Goal: Information Seeking & Learning: Learn about a topic

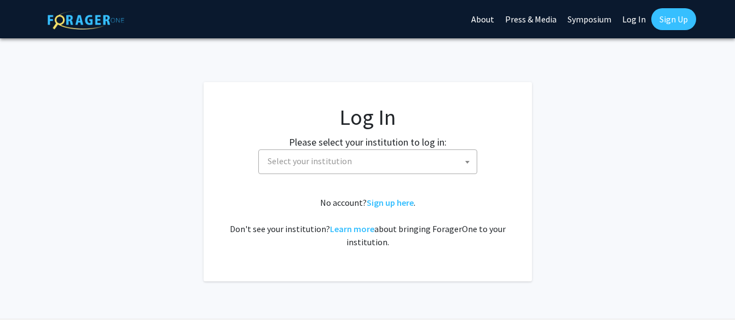
select select
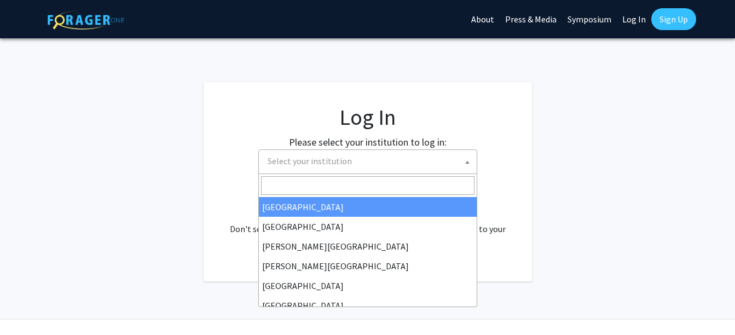
click at [408, 157] on span "Select your institution" at bounding box center [369, 161] width 213 height 22
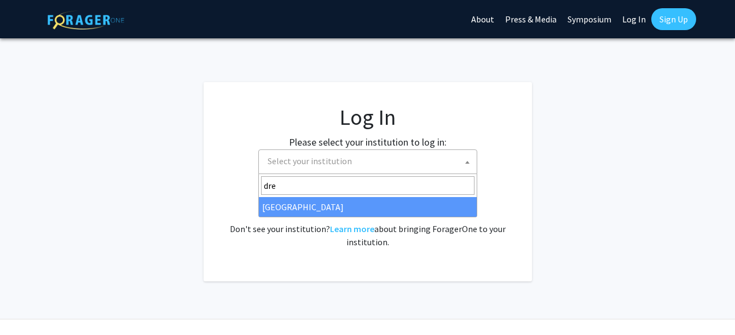
type input "dre"
select select "6"
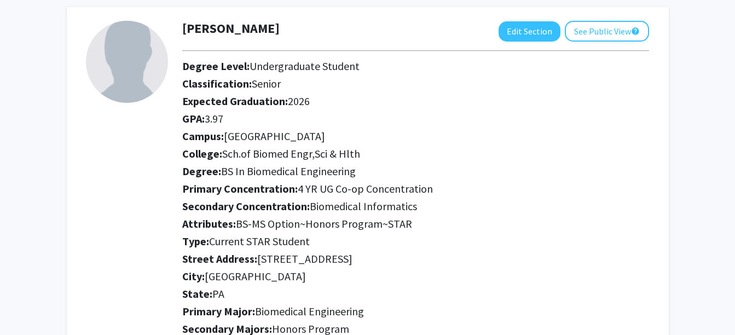
scroll to position [51, 0]
click at [542, 28] on button "Edit Section" at bounding box center [529, 32] width 62 height 20
select select "senior"
select select "[GEOGRAPHIC_DATA]"
select select "Sch.of Biomed Engr,Sci & Hlth"
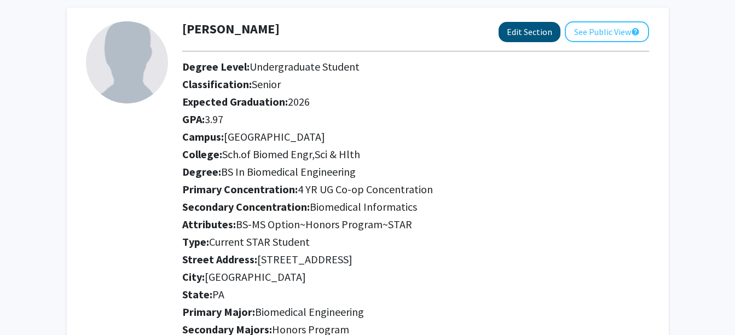
select select "Current STAR Student"
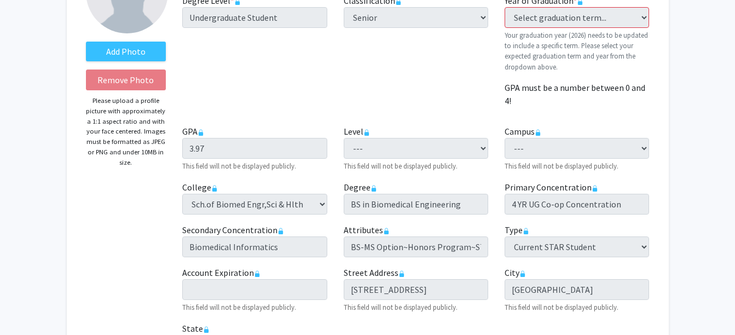
scroll to position [0, 0]
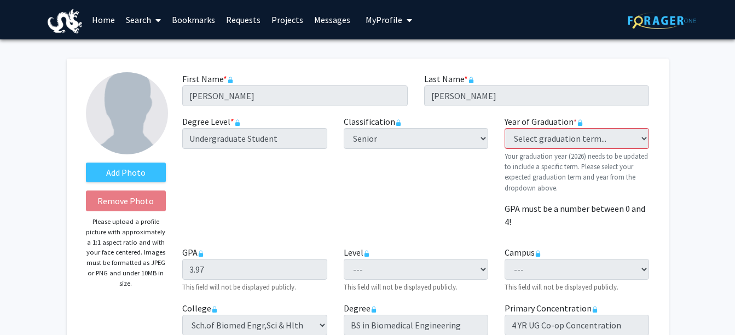
click at [382, 14] on button "My Profile" at bounding box center [388, 19] width 53 height 39
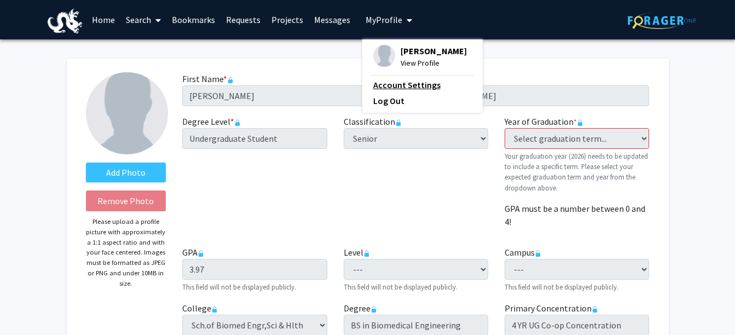
click at [413, 83] on link "Account Settings" at bounding box center [422, 84] width 98 height 13
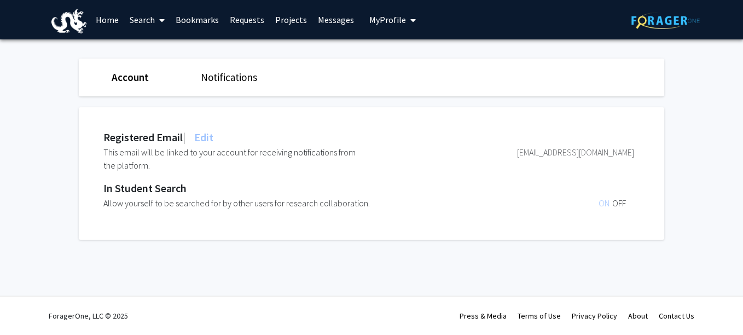
click at [391, 21] on span "My Profile" at bounding box center [387, 19] width 37 height 11
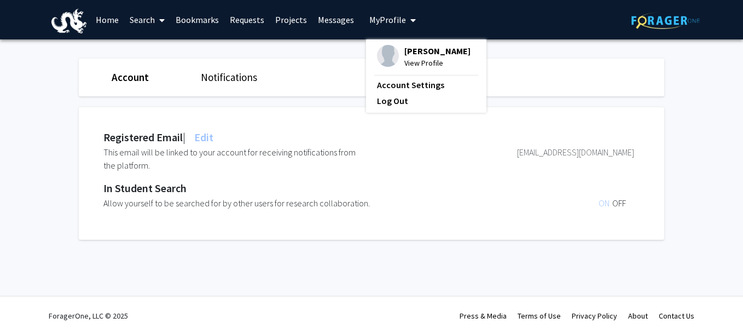
click at [428, 60] on span "View Profile" at bounding box center [437, 63] width 66 height 12
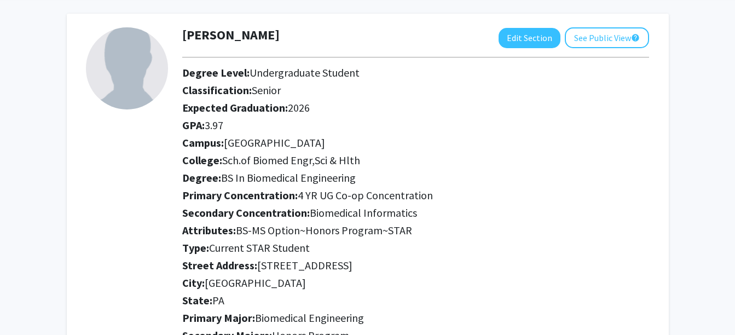
scroll to position [44, 0]
click at [522, 48] on button "Edit Section" at bounding box center [529, 38] width 62 height 20
select select "senior"
select select "[GEOGRAPHIC_DATA]"
select select "Sch.of Biomed Engr,Sci & Hlth"
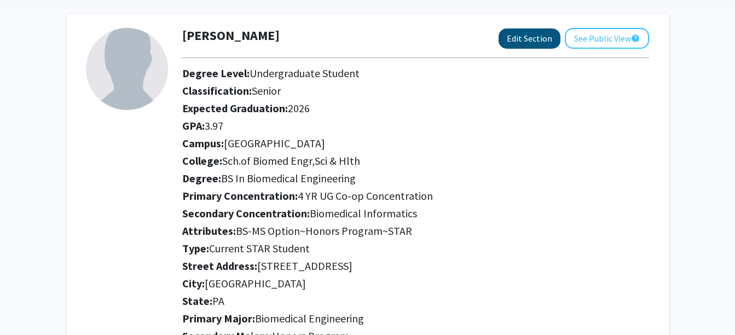
select select "Current STAR Student"
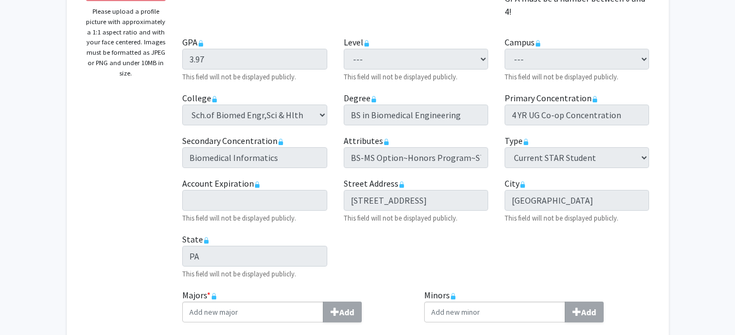
scroll to position [0, 0]
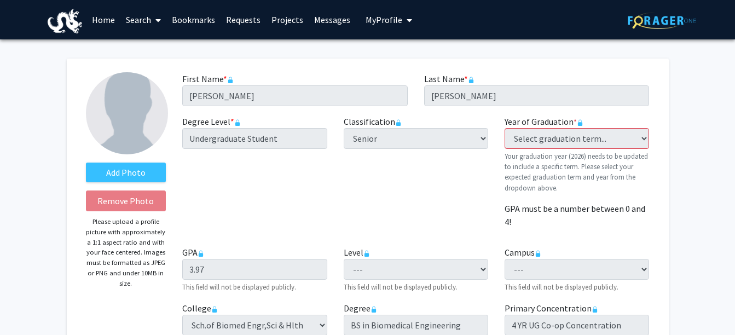
click at [287, 20] on link "Projects" at bounding box center [287, 20] width 43 height 38
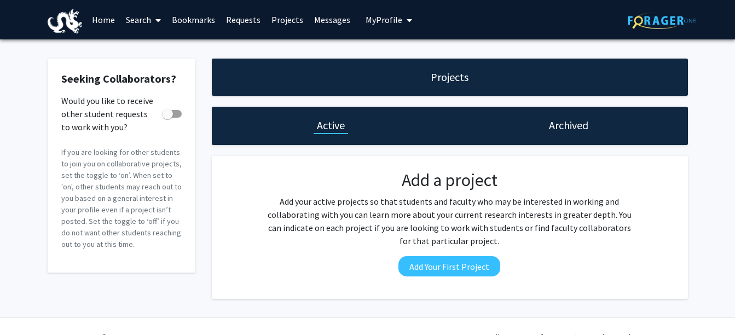
click at [375, 23] on span "My Profile" at bounding box center [383, 19] width 37 height 11
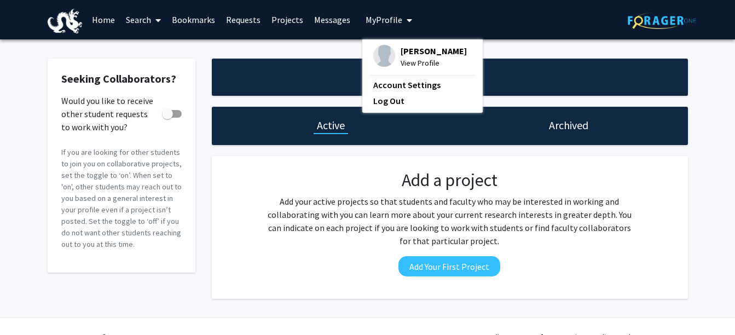
click at [158, 21] on icon at bounding box center [157, 20] width 5 height 9
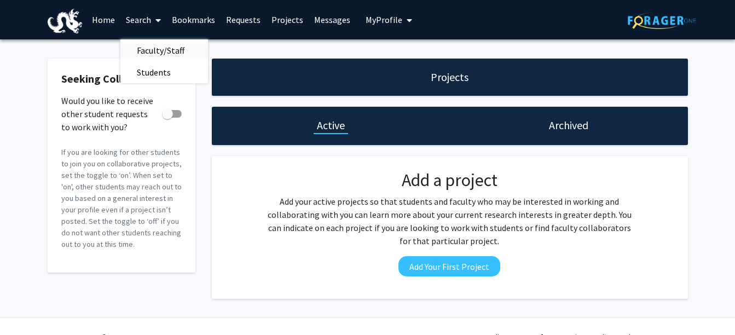
click at [161, 54] on span "Faculty/Staff" at bounding box center [160, 50] width 80 height 22
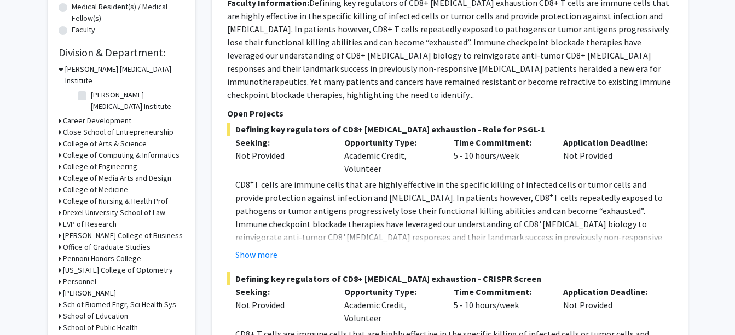
scroll to position [298, 0]
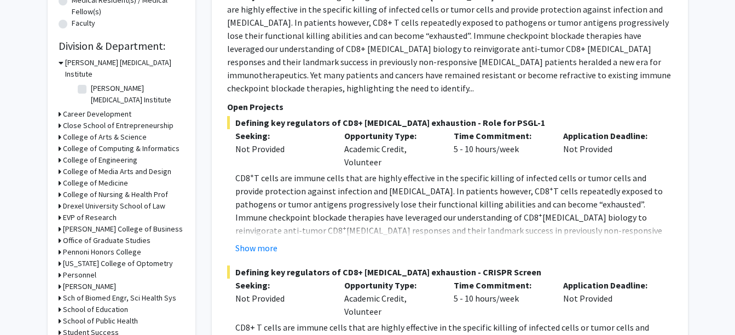
click at [60, 292] on icon at bounding box center [60, 297] width 3 height 11
click at [91, 306] on label "School of Biomedical Engineering" at bounding box center [136, 317] width 91 height 23
click at [91, 306] on input "School of Biomedical Engineering" at bounding box center [94, 309] width 7 height 7
checkbox input "true"
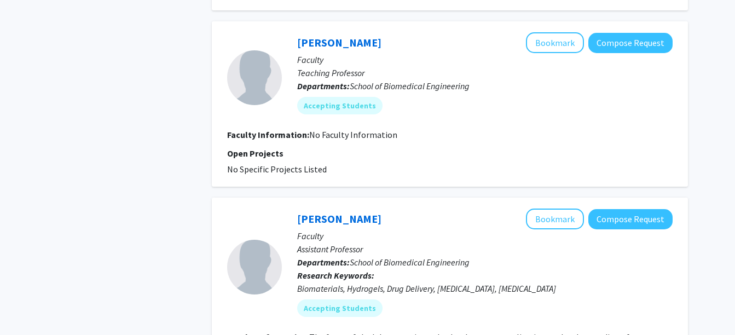
scroll to position [1239, 0]
